Goal: Transaction & Acquisition: Purchase product/service

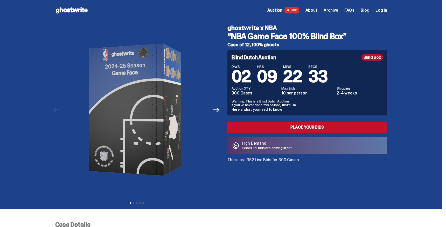
click at [383, 10] on span "Log in" at bounding box center [381, 10] width 11 height 4
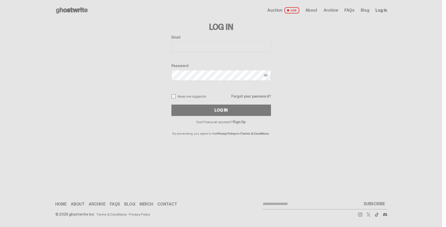
type input "**********"
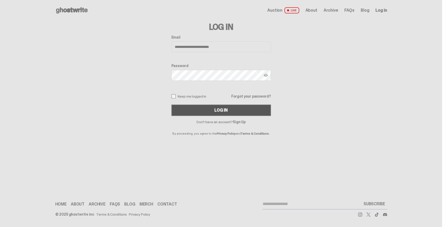
click at [211, 110] on button "Log In" at bounding box center [221, 110] width 100 height 11
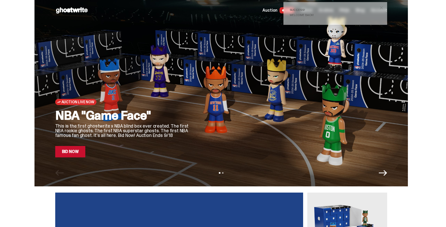
click at [384, 7] on span "close" at bounding box center [381, 7] width 5 height 5
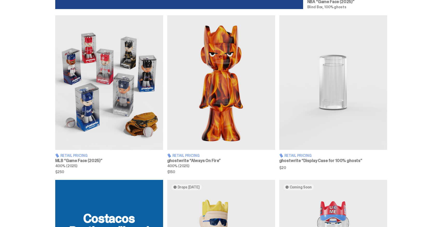
scroll to position [303, 0]
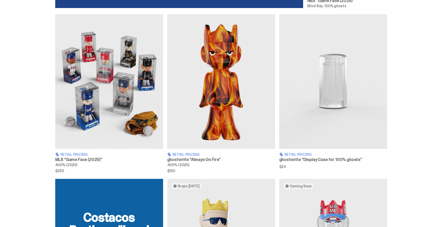
click at [326, 98] on img at bounding box center [333, 81] width 108 height 135
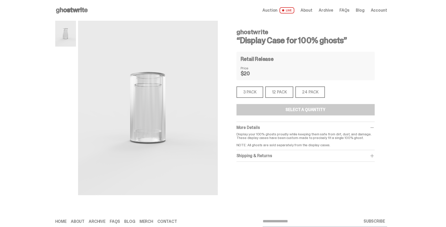
click at [252, 93] on div "3 PACK" at bounding box center [250, 92] width 27 height 11
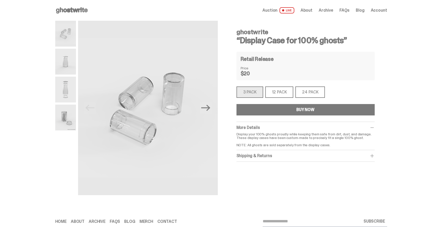
click at [280, 94] on div "12 PACK" at bounding box center [279, 92] width 28 height 11
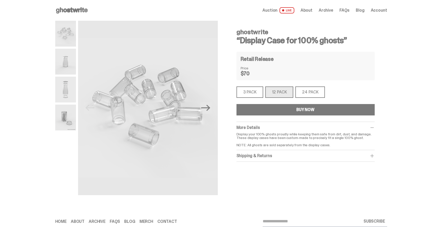
click at [306, 89] on div "24 PACK" at bounding box center [310, 92] width 30 height 11
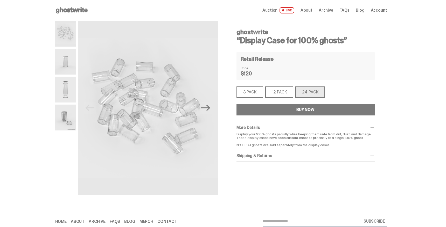
click at [253, 92] on div "3 PACK" at bounding box center [250, 92] width 27 height 11
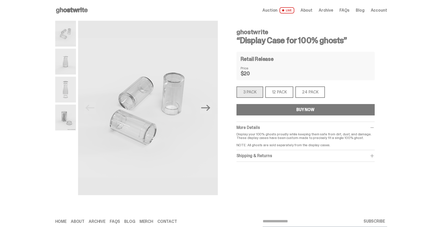
click at [276, 91] on div "12 PACK" at bounding box center [279, 92] width 28 height 11
